Goal: Navigation & Orientation: Find specific page/section

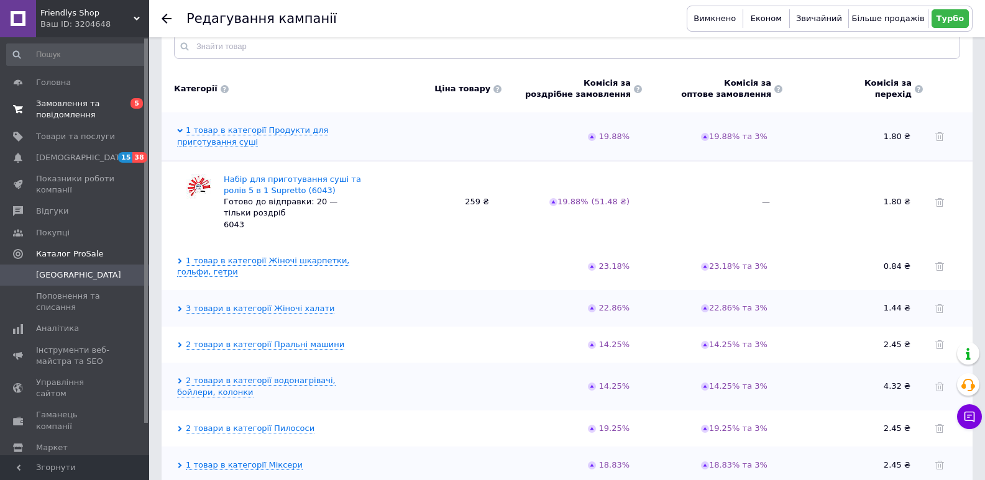
scroll to position [375, 0]
click at [63, 105] on span "Замовлення та повідомлення" at bounding box center [75, 109] width 79 height 22
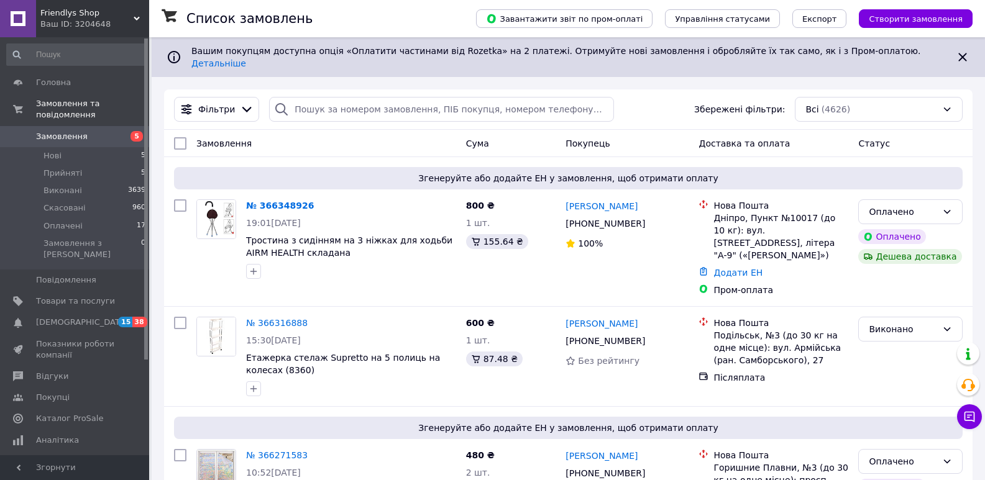
click at [132, 18] on span "Friendlys Shop" at bounding box center [86, 12] width 93 height 11
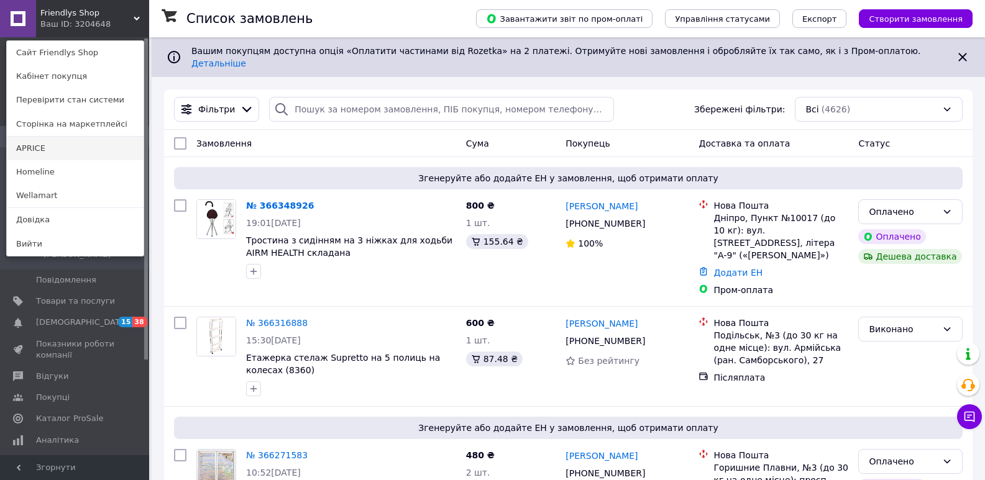
click at [32, 146] on link "APRICE" at bounding box center [75, 149] width 137 height 24
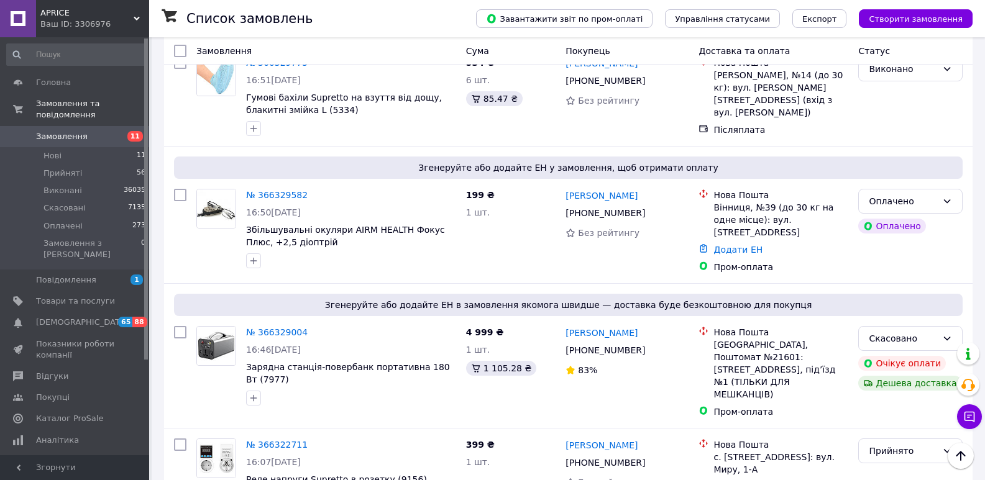
scroll to position [1040, 0]
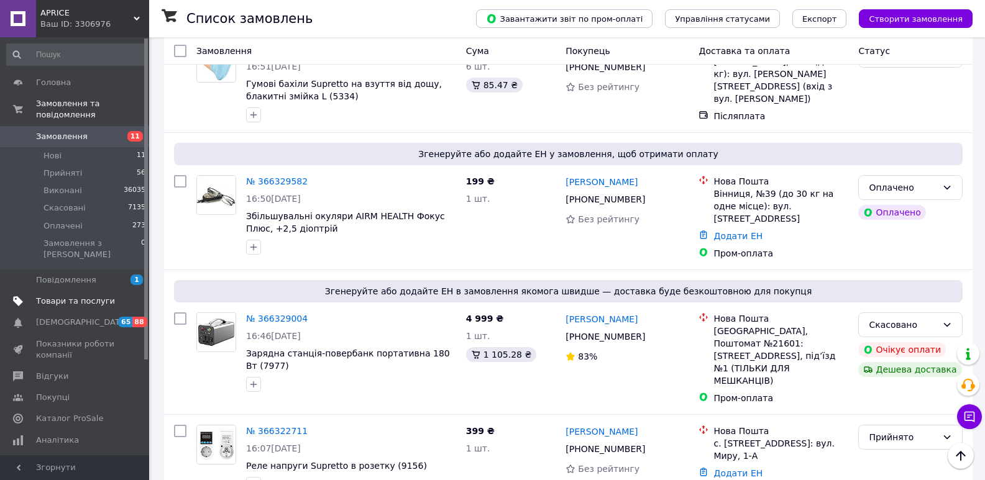
click at [73, 296] on span "Товари та послуги" at bounding box center [75, 301] width 79 height 11
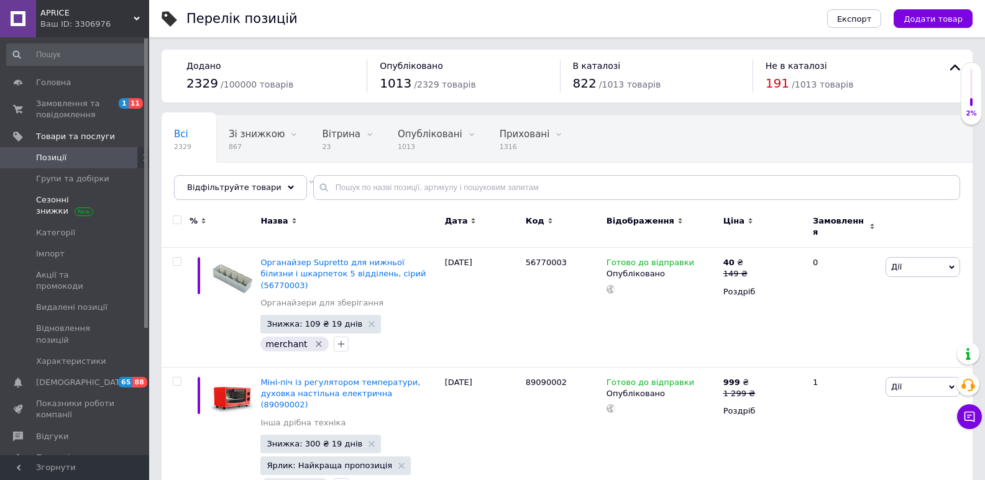
click at [56, 207] on span "Сезонні знижки" at bounding box center [75, 205] width 79 height 22
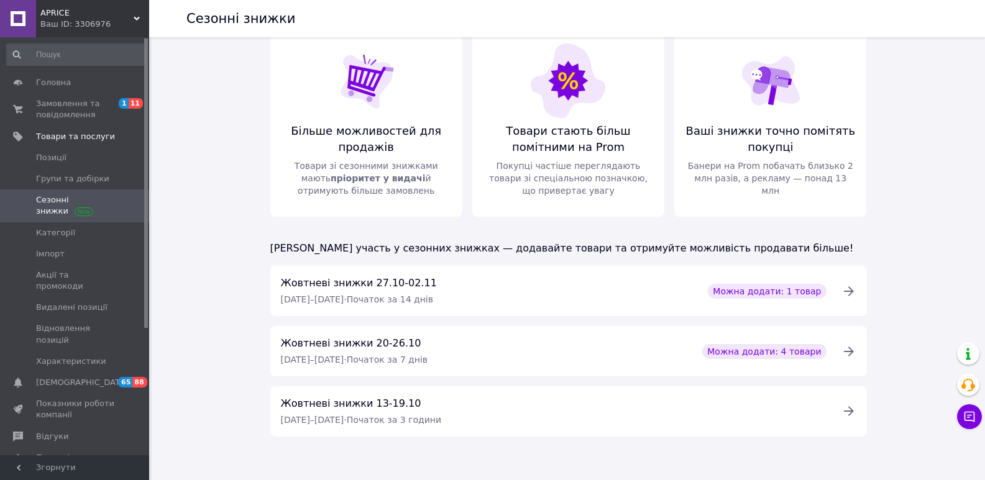
scroll to position [20, 0]
click at [138, 19] on use at bounding box center [137, 19] width 6 height 4
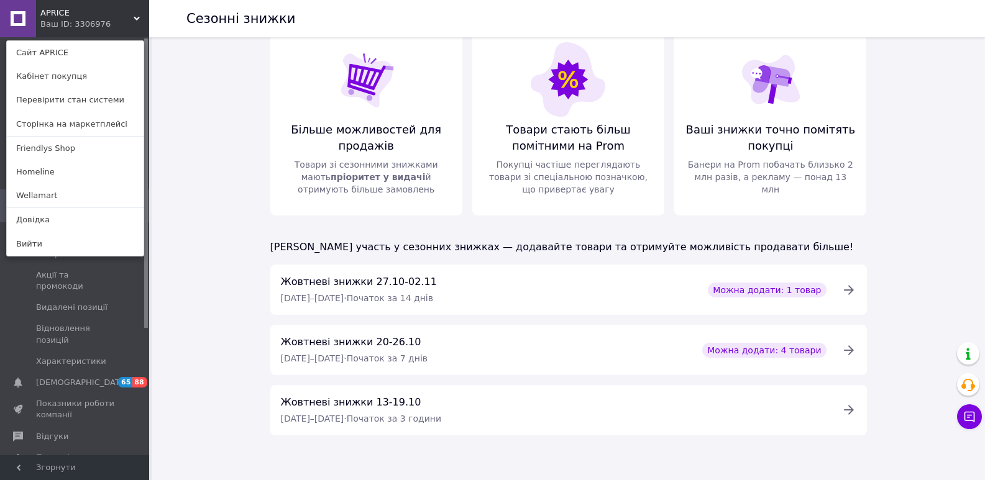
drag, startPoint x: 23, startPoint y: 170, endPoint x: 94, endPoint y: 166, distance: 70.9
click at [23, 170] on link "Homeline" at bounding box center [75, 172] width 137 height 24
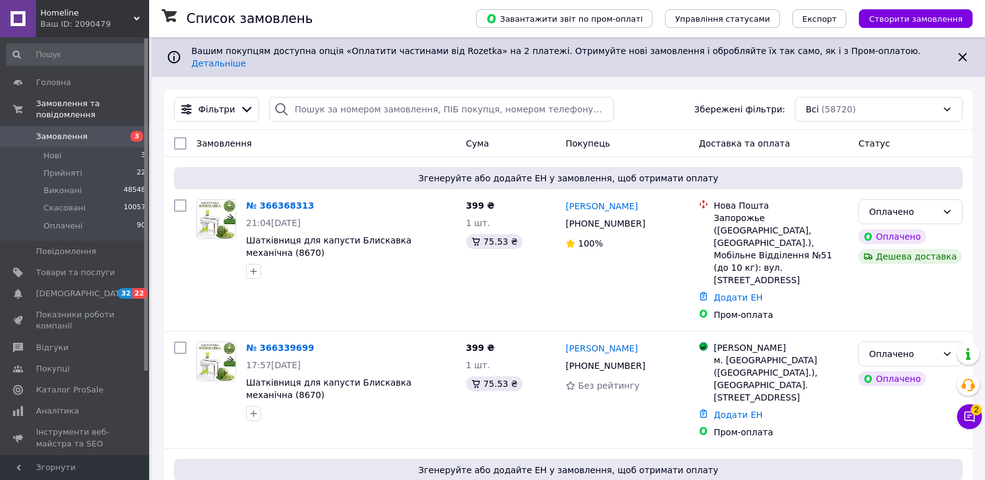
click at [135, 17] on use at bounding box center [137, 19] width 6 height 4
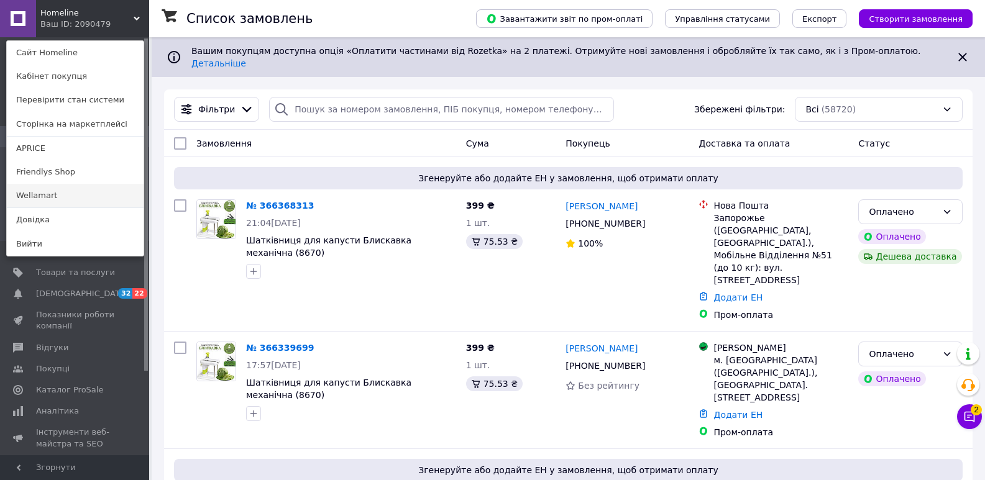
click at [40, 201] on link "Wellamart" at bounding box center [75, 196] width 137 height 24
